Goal: Information Seeking & Learning: Learn about a topic

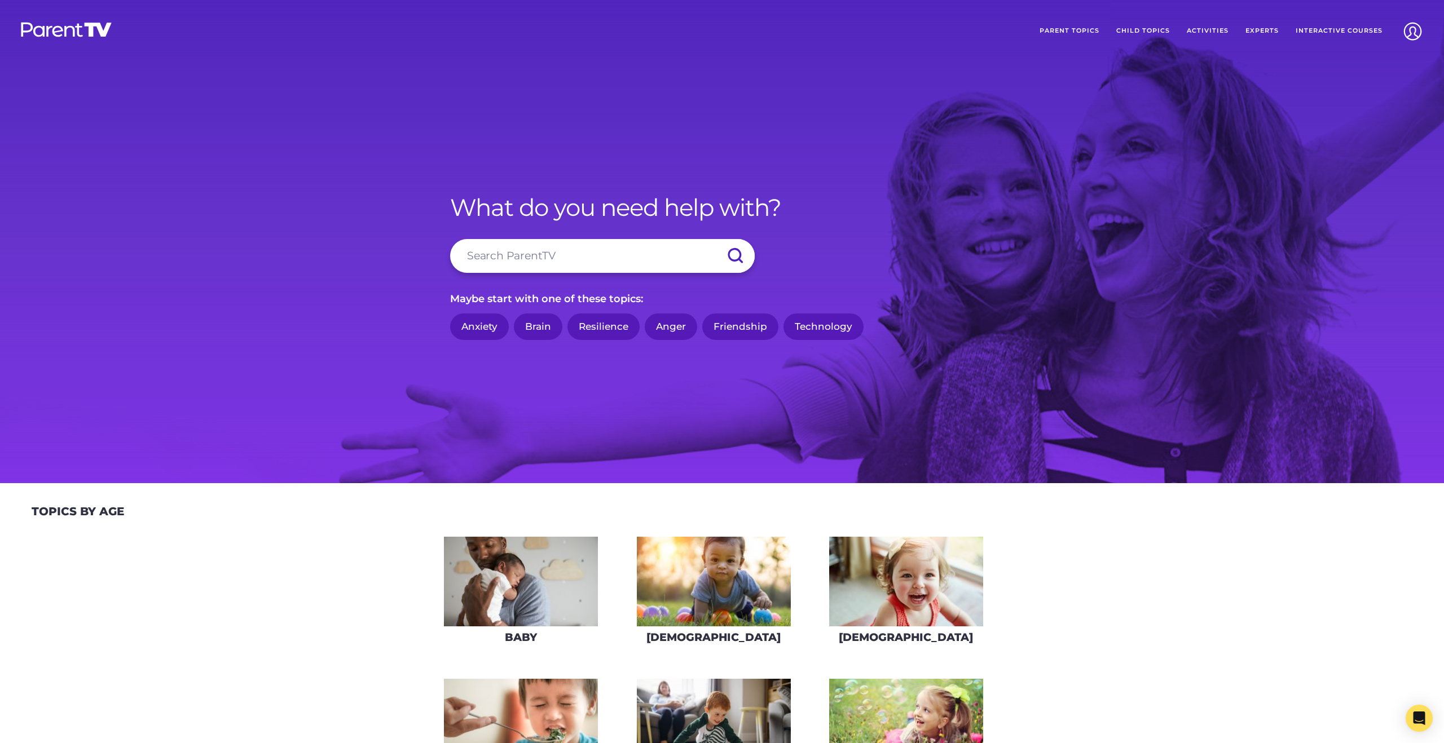
drag, startPoint x: 559, startPoint y: 263, endPoint x: 577, endPoint y: 257, distance: 18.9
click at [561, 261] on input "search" at bounding box center [602, 256] width 305 height 34
type input "protective education"
click at [715, 239] on input "submit" at bounding box center [734, 256] width 39 height 34
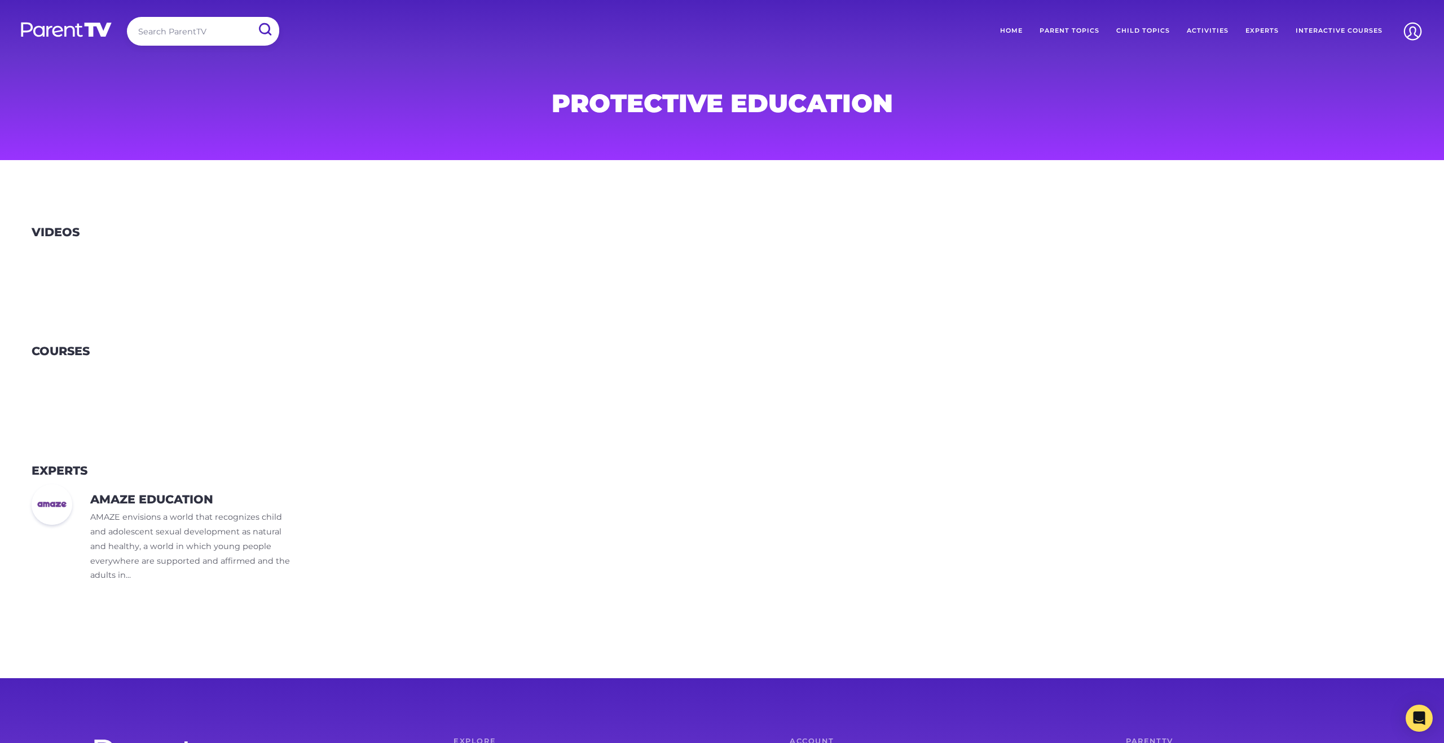
click at [166, 37] on input "search" at bounding box center [203, 31] width 152 height 29
click at [1253, 33] on link "Experts" at bounding box center [1262, 31] width 50 height 28
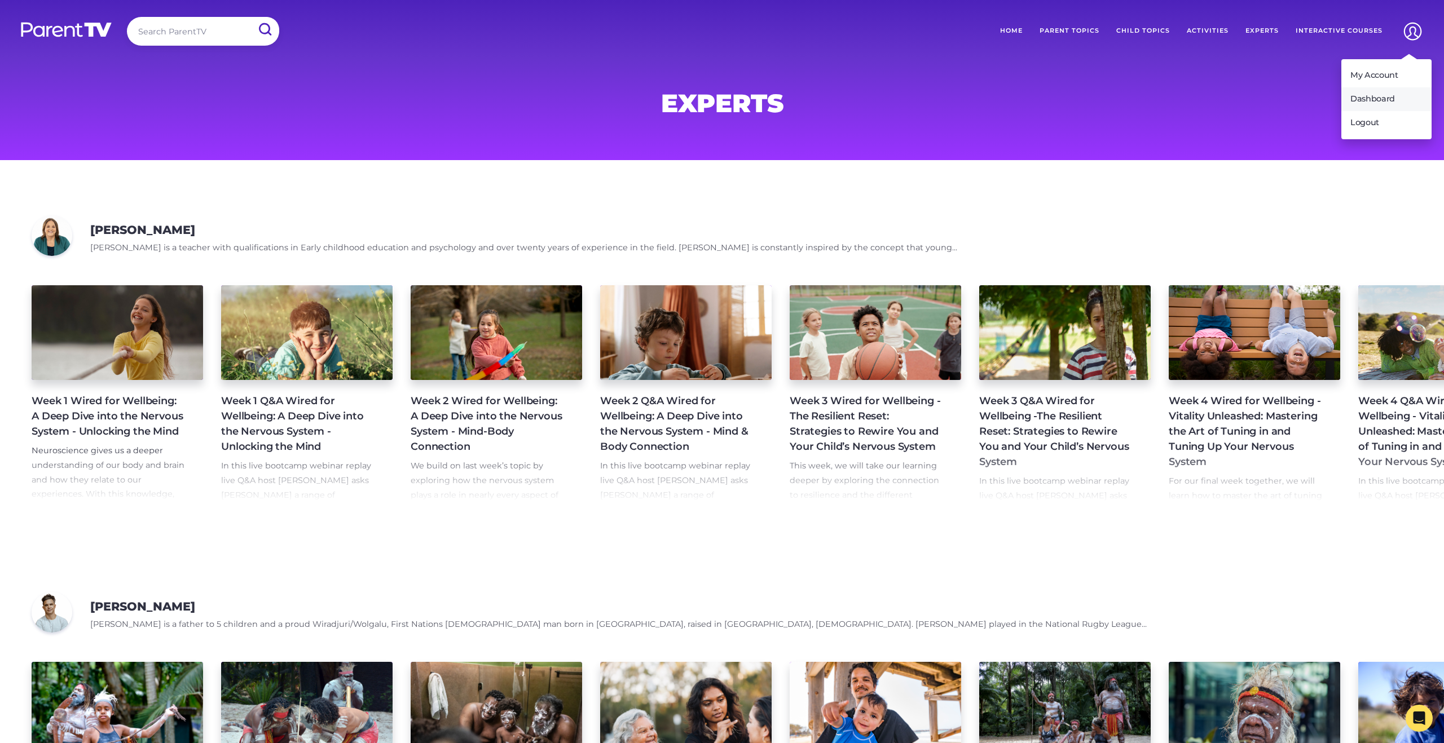
drag, startPoint x: 1380, startPoint y: 82, endPoint x: 1375, endPoint y: 90, distance: 9.9
click at [1380, 82] on link "My Account" at bounding box center [1386, 76] width 90 height 24
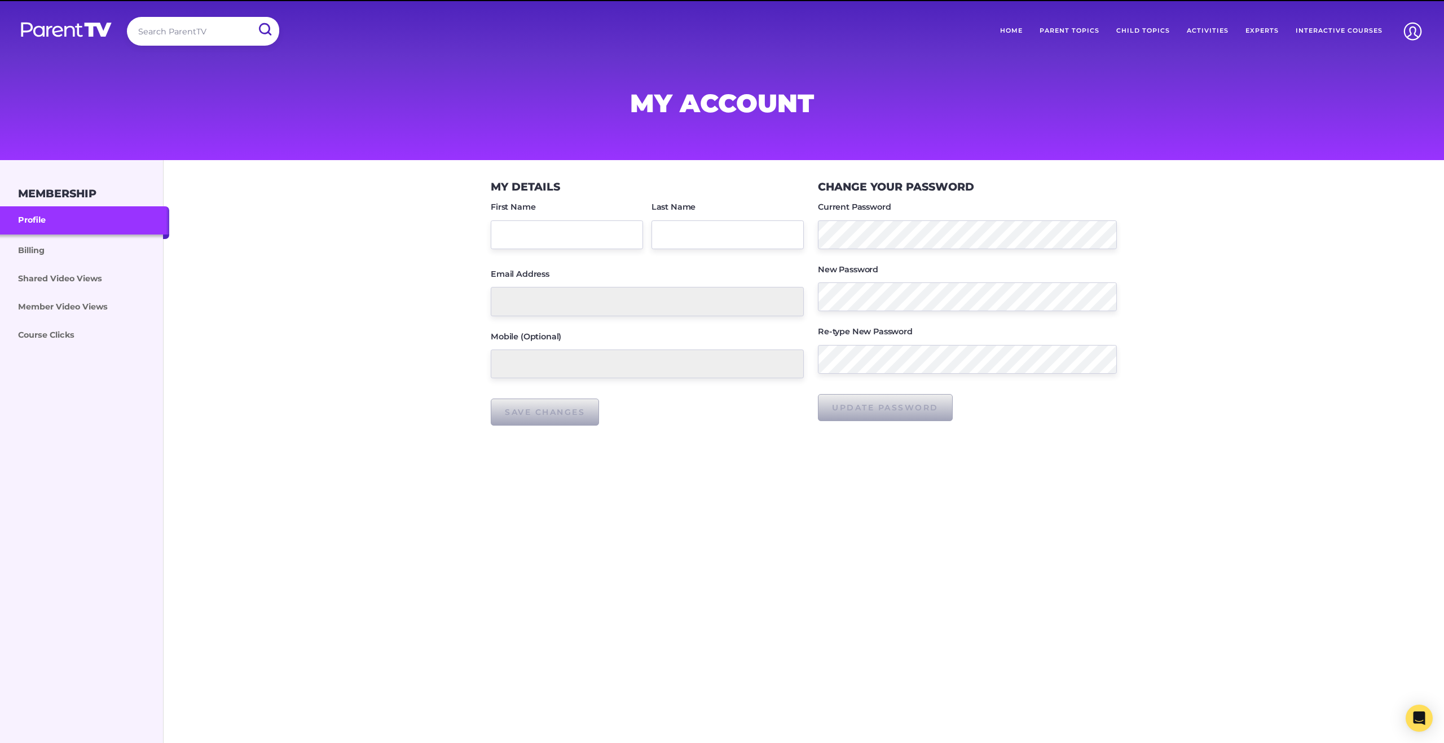
type input "Counsellor"
type input "counsellor@mueller.qld.edu.au"
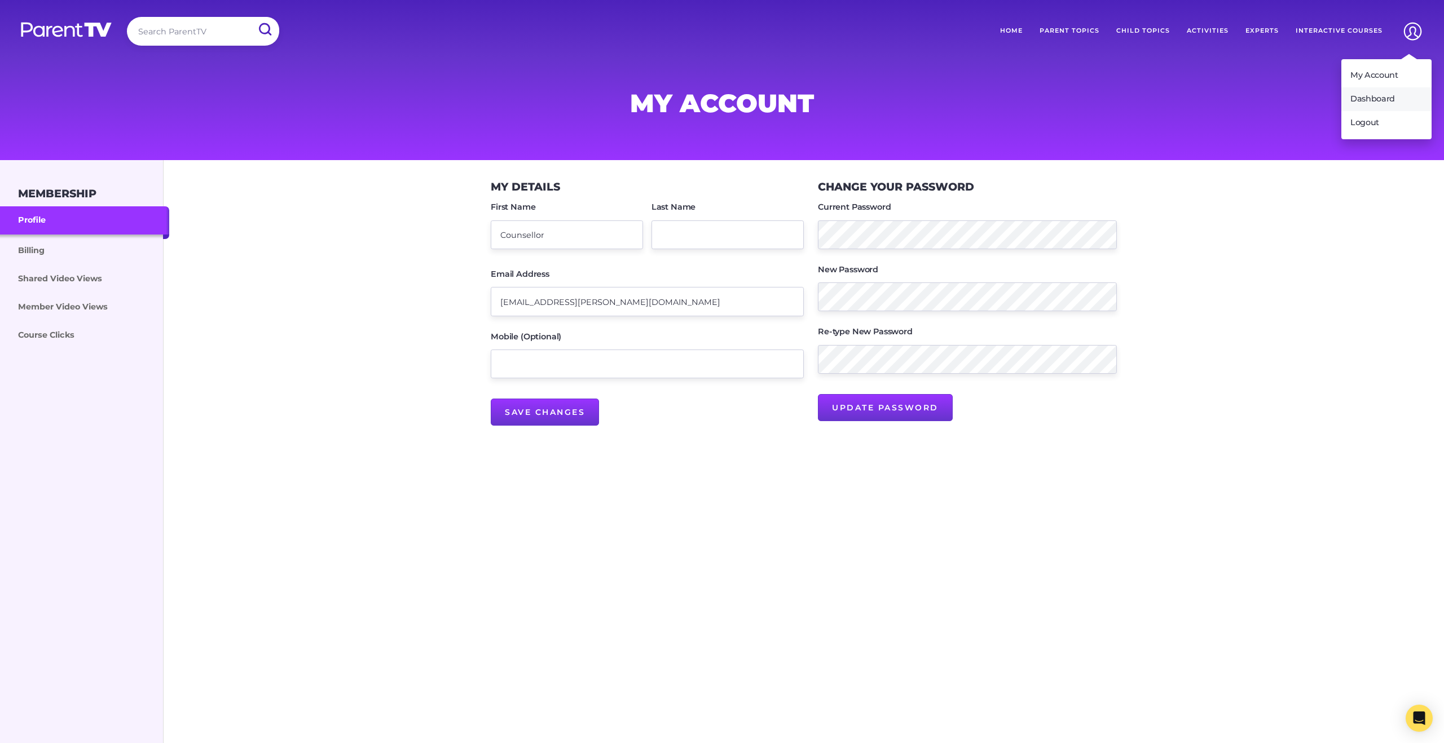
click at [1384, 96] on link "Dashboard" at bounding box center [1386, 99] width 90 height 24
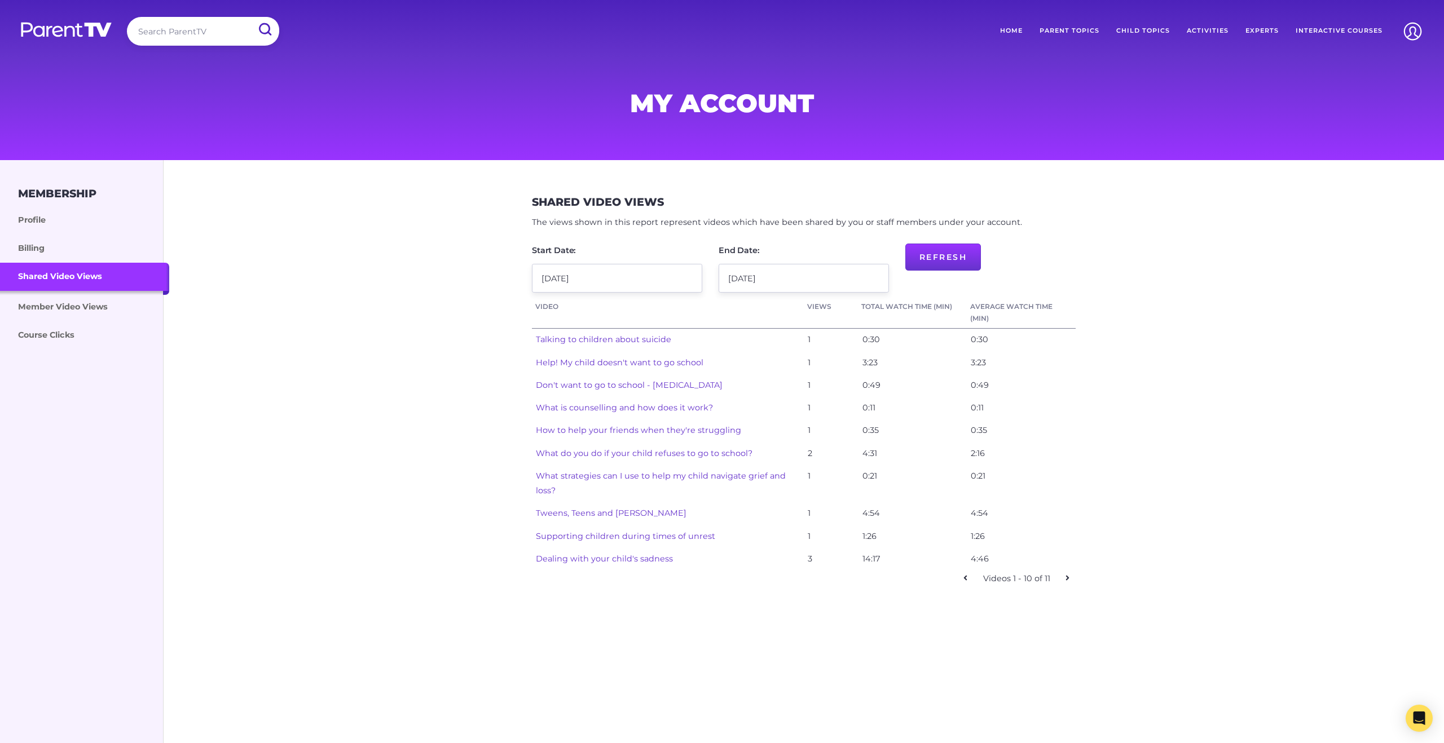
click at [1068, 579] on icon at bounding box center [1067, 578] width 3 height 5
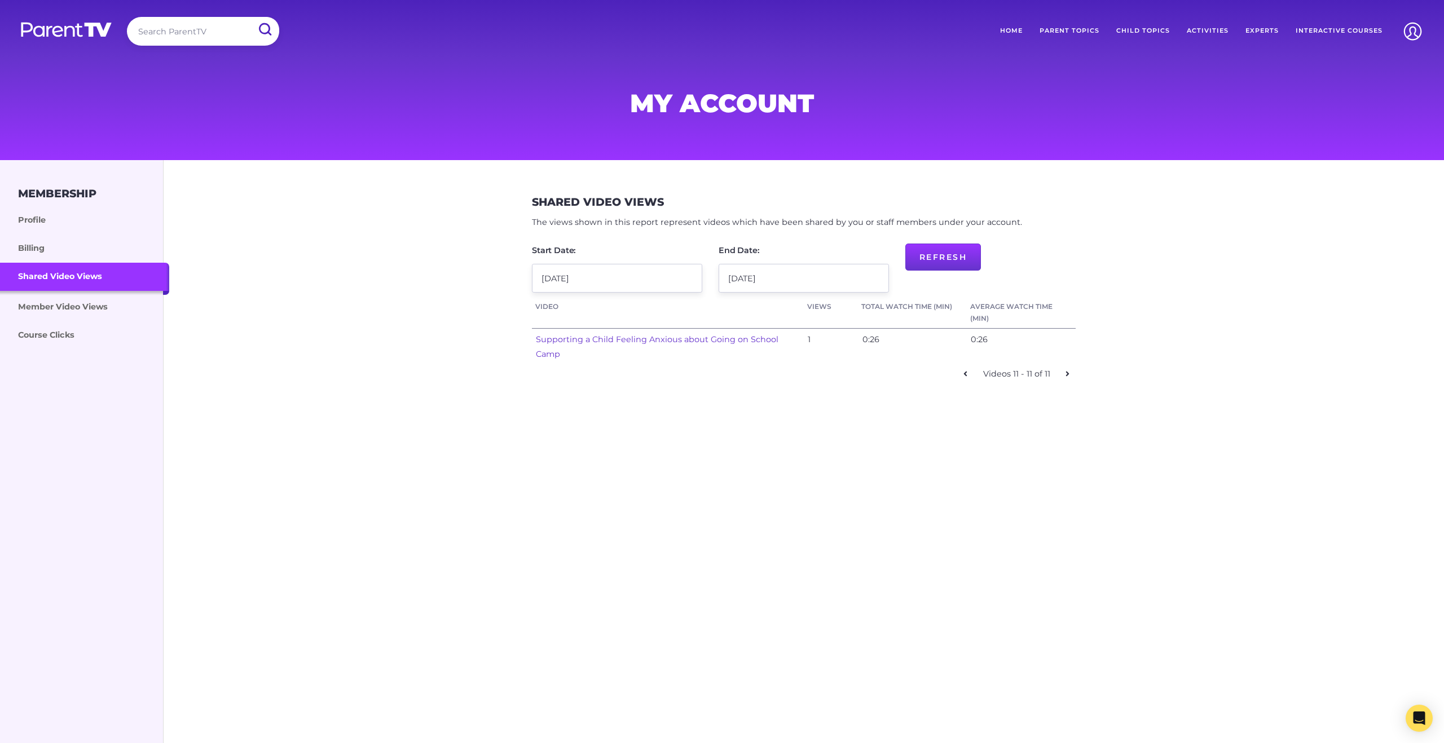
click at [967, 377] on icon at bounding box center [965, 374] width 4 height 8
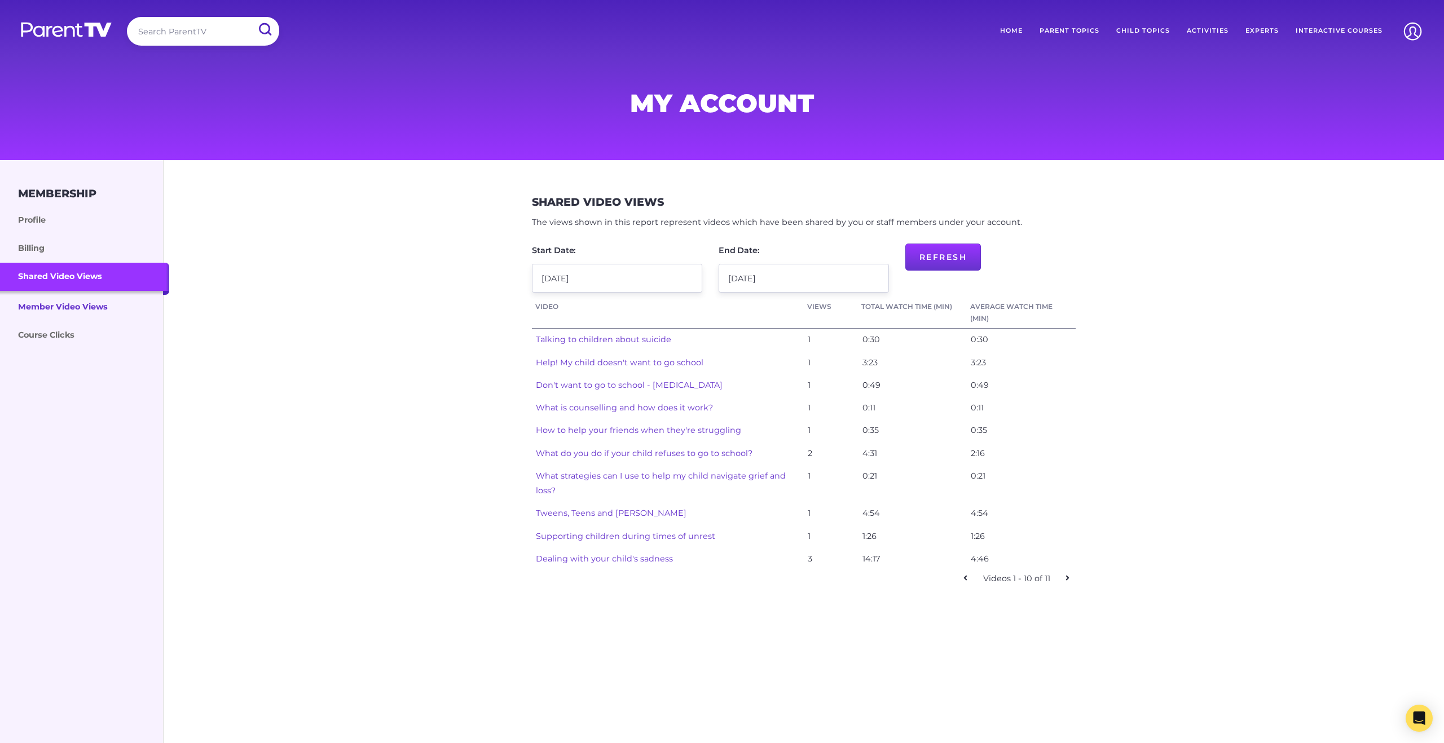
click at [89, 319] on link "Member Video Views" at bounding box center [84, 306] width 169 height 30
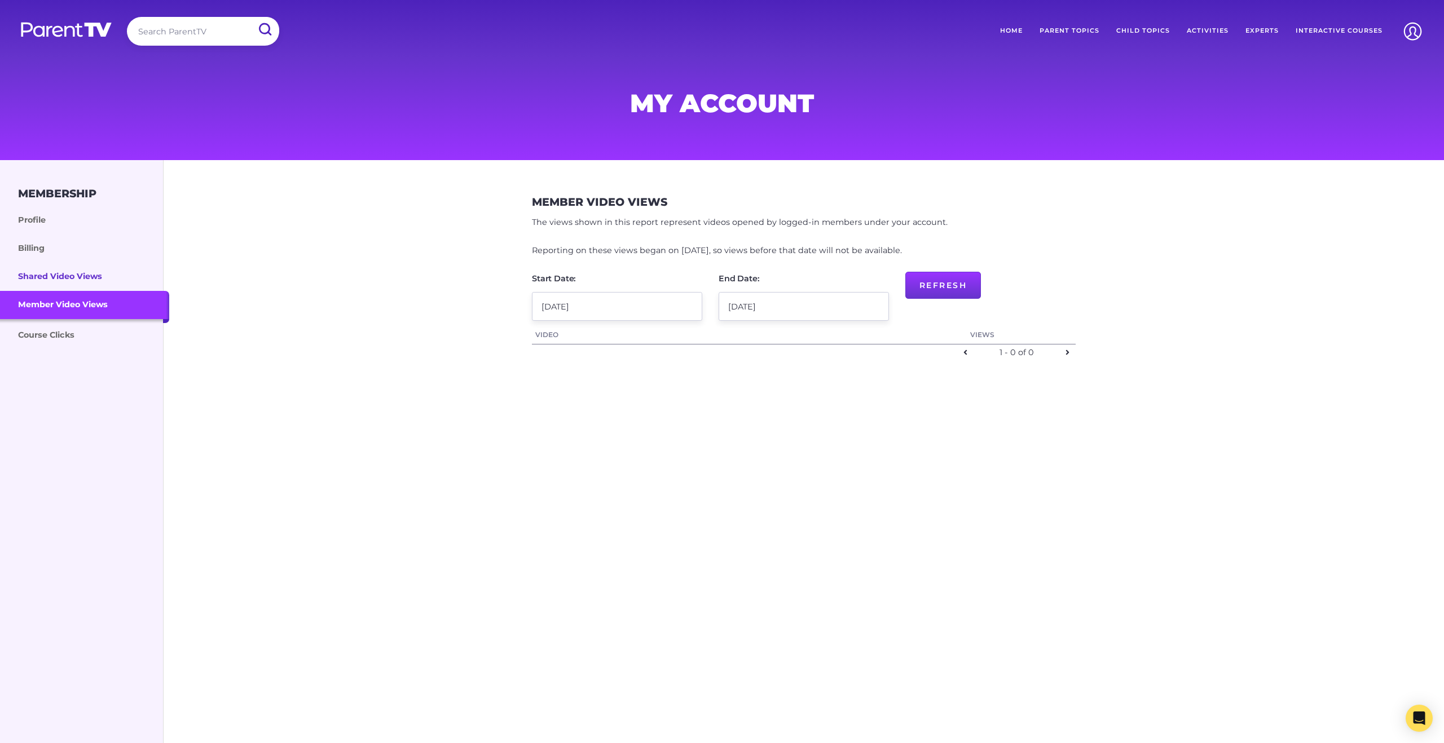
click at [79, 285] on link "Shared Video Views" at bounding box center [84, 277] width 169 height 28
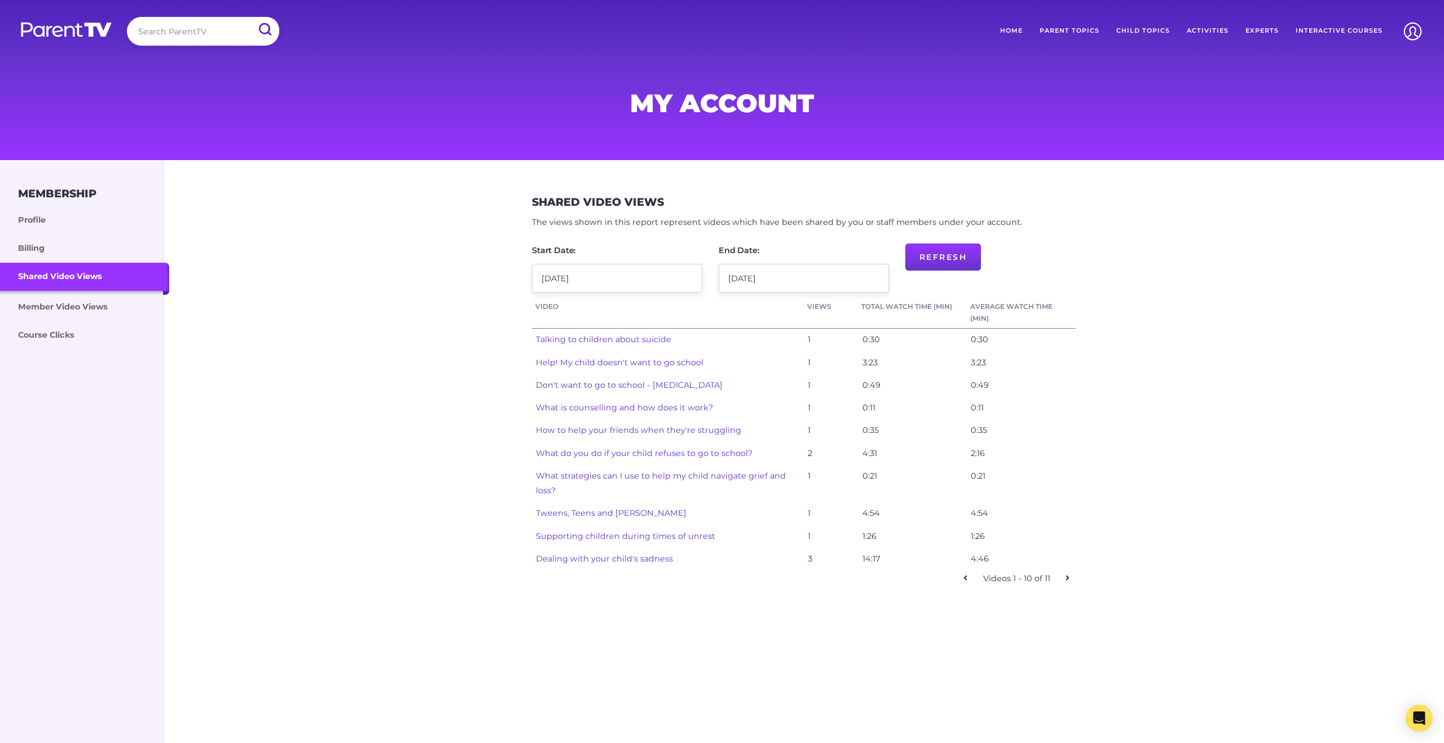
click at [1263, 30] on link "Experts" at bounding box center [1262, 31] width 50 height 28
